Goal: Information Seeking & Learning: Find specific fact

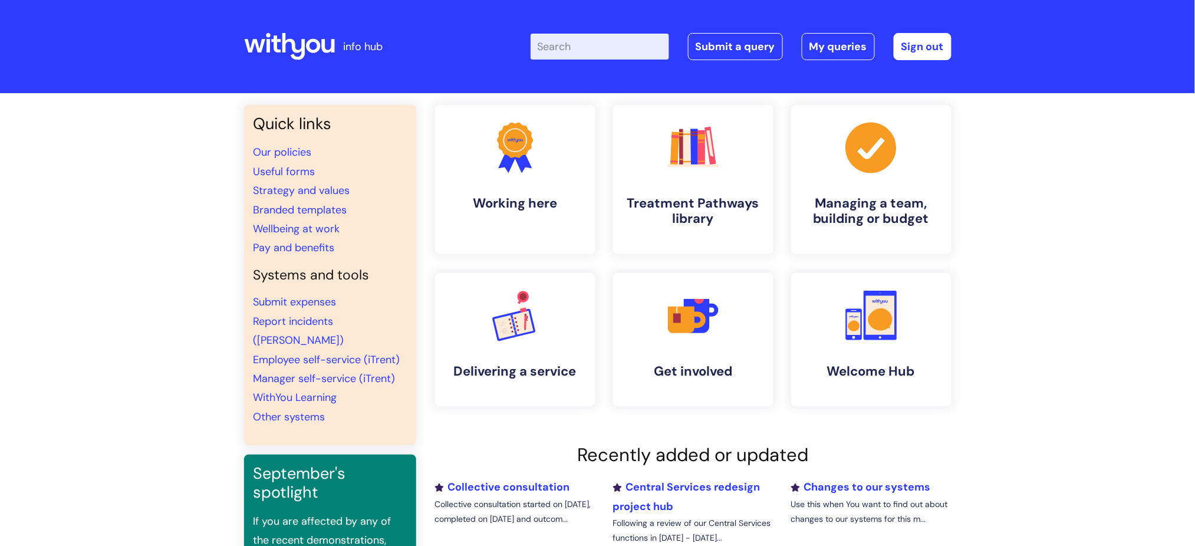
click at [604, 50] on input "Enter your search term here..." at bounding box center [600, 47] width 139 height 26
type input "kit days"
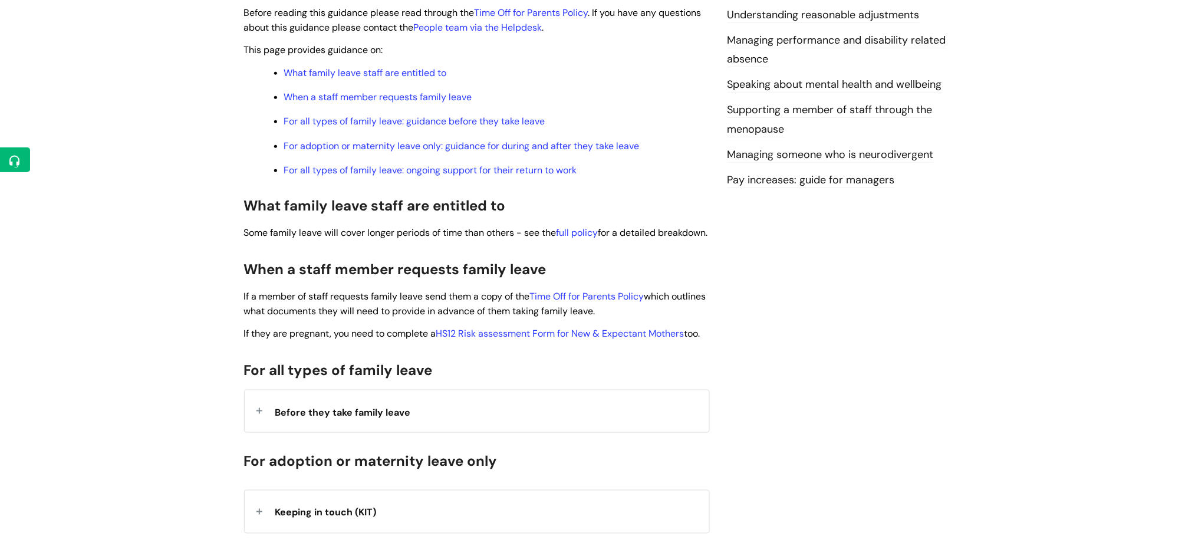
scroll to position [393, 0]
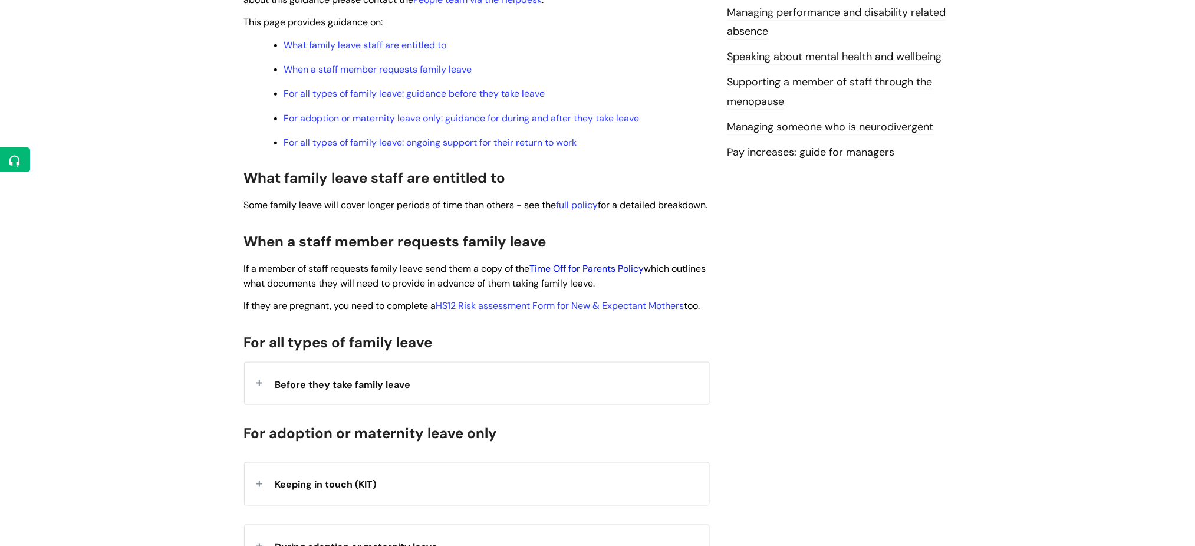
click at [581, 275] on link "Time Off for Parents Policy" at bounding box center [587, 268] width 114 height 12
